Goal: Task Accomplishment & Management: Manage account settings

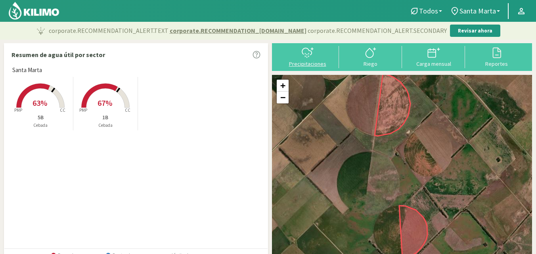
click at [301, 64] on div "Precipitaciones" at bounding box center [308, 64] width 58 height 6
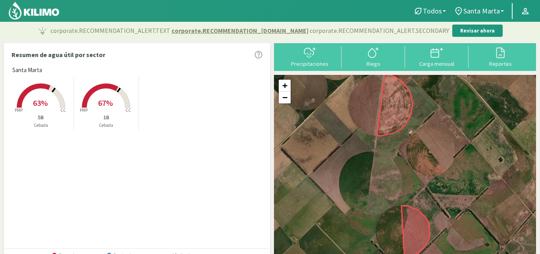
select select "1: Object"
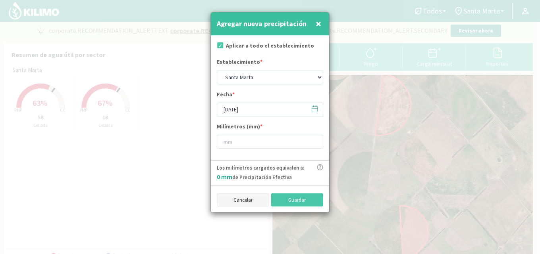
click at [244, 201] on button "Cancelar" at bounding box center [243, 200] width 52 height 13
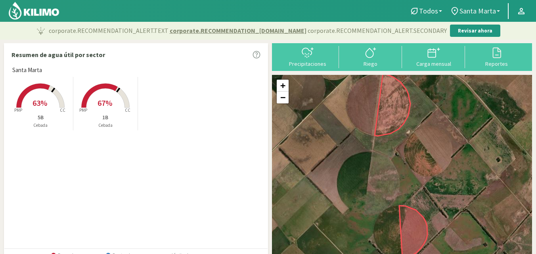
click at [467, 15] on span "Santa Marta" at bounding box center [478, 11] width 37 height 8
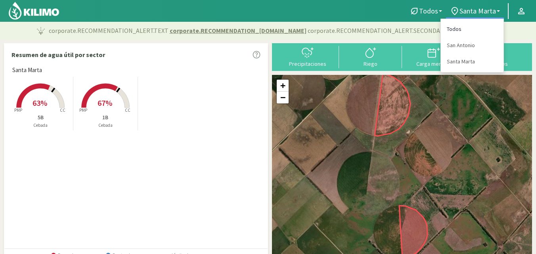
click at [454, 29] on link "Todos" at bounding box center [472, 29] width 63 height 16
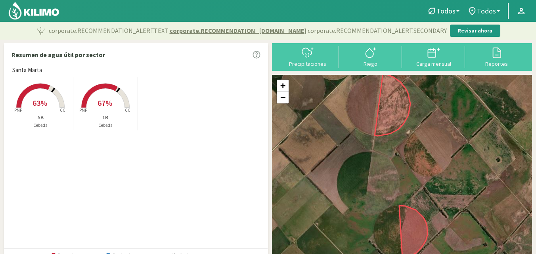
click at [49, 98] on rect at bounding box center [40, 108] width 63 height 63
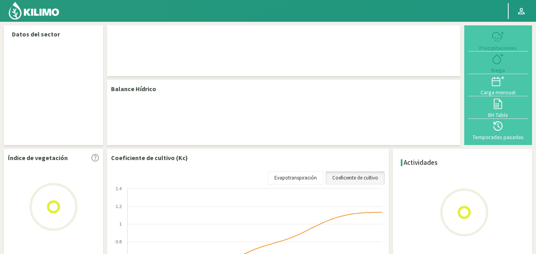
select select "1: Object"
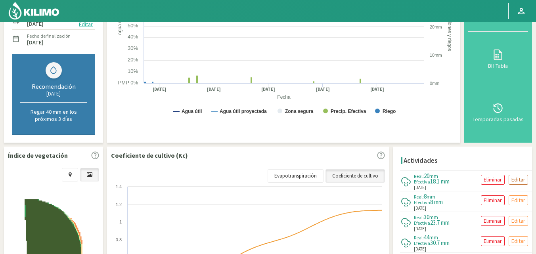
scroll to position [177, 0]
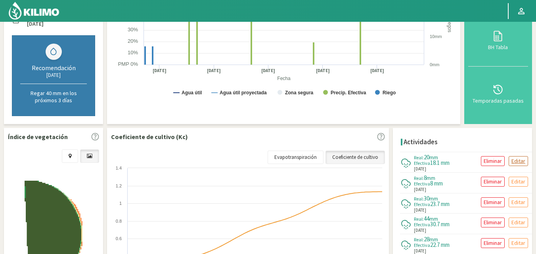
click at [516, 162] on p "Editar" at bounding box center [519, 161] width 14 height 9
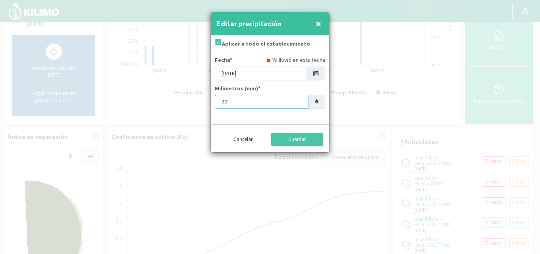
drag, startPoint x: 226, startPoint y: 101, endPoint x: 211, endPoint y: 106, distance: 16.4
click at [211, 106] on div "Aplicar a todo el establecimiento Fecha* Ya llovió en esta fecha [DATE] Milimet…" at bounding box center [270, 77] width 118 height 83
type input "28"
click at [290, 138] on button "Guardar" at bounding box center [297, 139] width 52 height 13
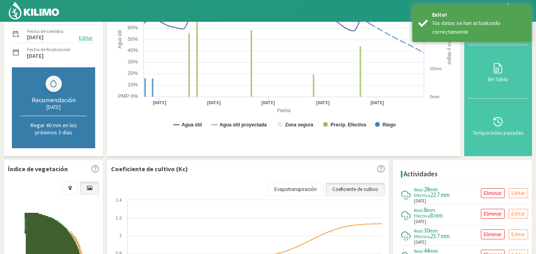
scroll to position [0, 0]
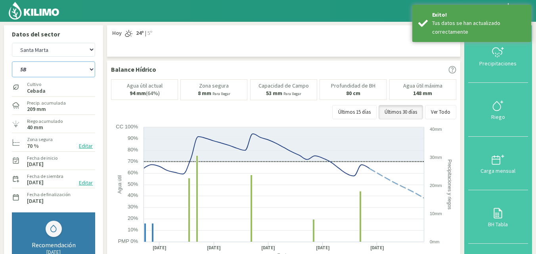
click at [40, 69] on select "1B 5B" at bounding box center [53, 69] width 83 height 16
select select "0: Object"
click at [12, 61] on select "1B 5B" at bounding box center [53, 69] width 83 height 16
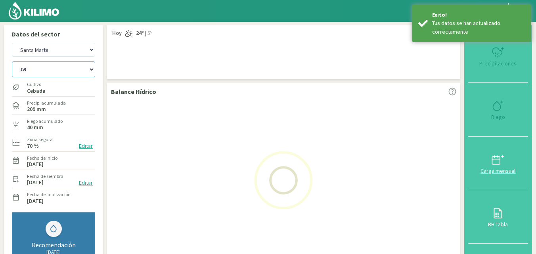
select select "3: Object"
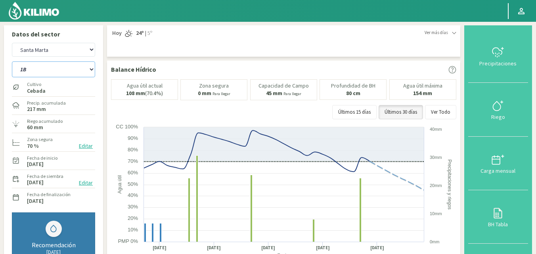
click at [50, 75] on select "1B 5B" at bounding box center [53, 69] width 83 height 16
select select "3: Object"
click at [12, 61] on select "1B 5B" at bounding box center [53, 69] width 83 height 16
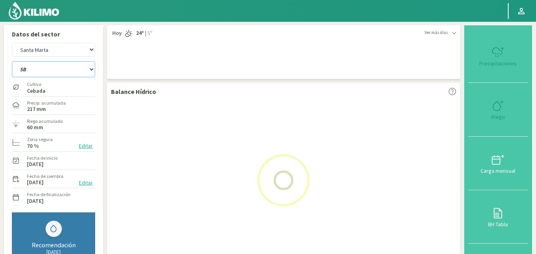
select select "5: Object"
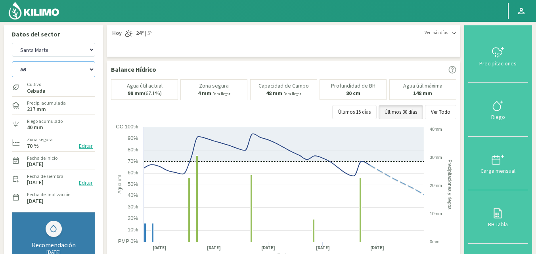
click at [44, 70] on select "1B 5B" at bounding box center [53, 69] width 83 height 16
select select "4: Object"
click at [12, 61] on select "1B 5B" at bounding box center [53, 69] width 83 height 16
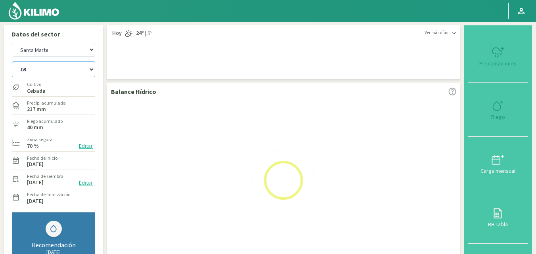
select select "7: Object"
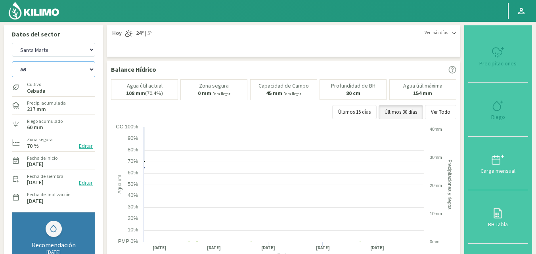
select select "6: Object"
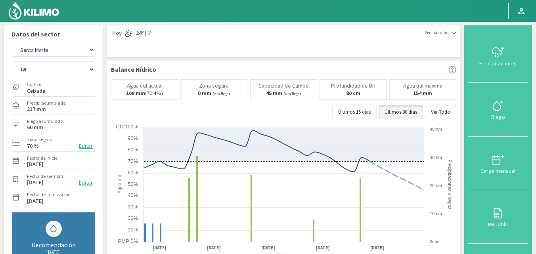
click at [32, 14] on img at bounding box center [34, 10] width 52 height 19
